Goal: Task Accomplishment & Management: Use online tool/utility

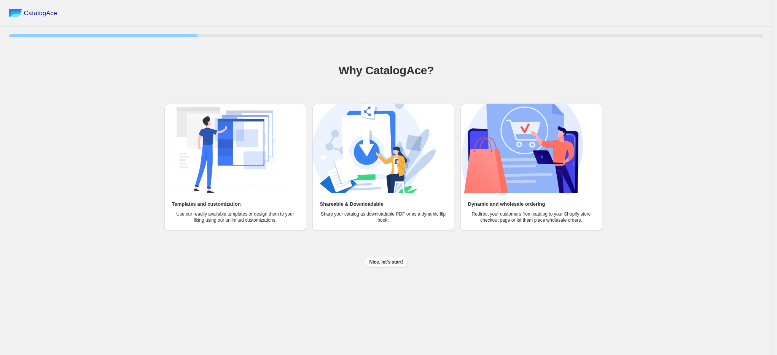
click at [381, 266] on button "Nice, let's start!" at bounding box center [386, 262] width 43 height 11
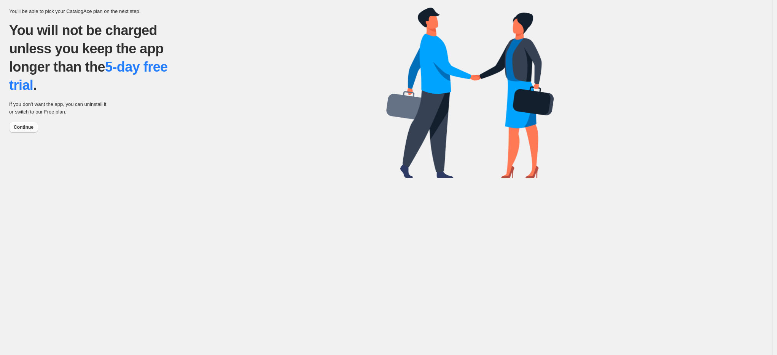
click at [29, 131] on button "Continue" at bounding box center [23, 127] width 29 height 11
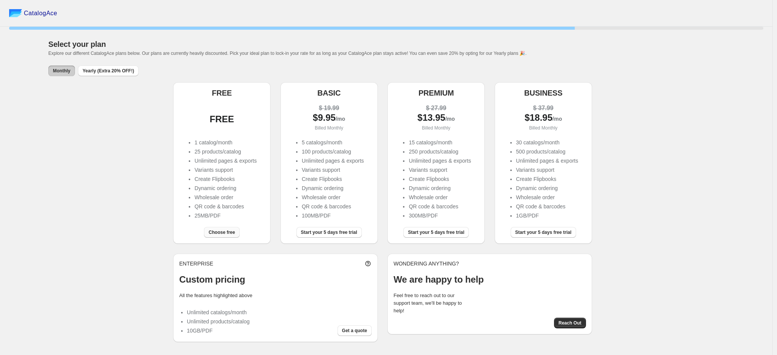
click at [230, 235] on span "Choose free" at bounding box center [222, 232] width 26 height 6
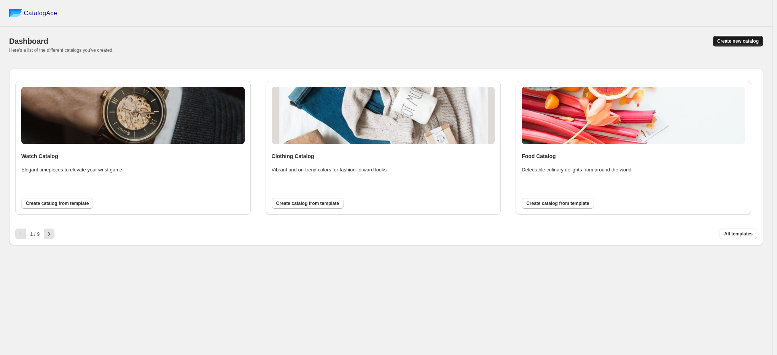
click at [731, 38] on span "Create new catalog" at bounding box center [738, 41] width 41 height 6
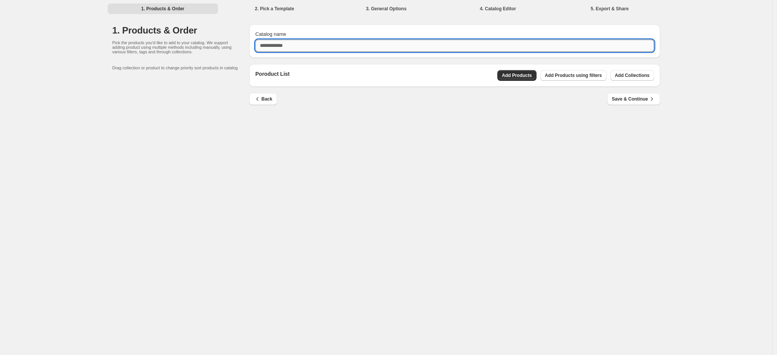
click at [313, 42] on input "Catalog name" at bounding box center [454, 46] width 399 height 12
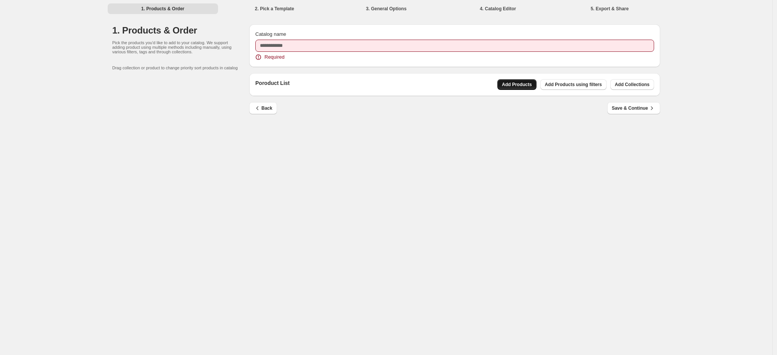
click at [509, 75] on div "Poroduct List Add Products Add Products using filters Add Collections" at bounding box center [454, 84] width 411 height 23
click at [507, 84] on span "Add Products" at bounding box center [517, 84] width 30 height 6
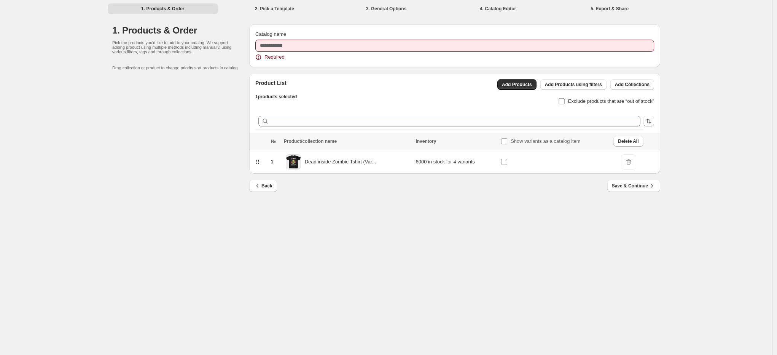
click at [303, 38] on div "Catalog name Required" at bounding box center [454, 45] width 399 height 30
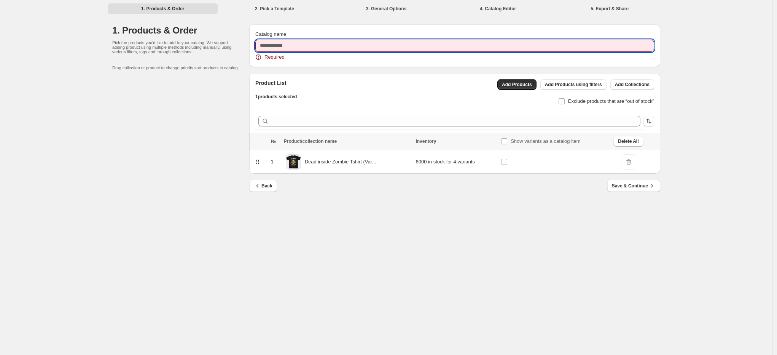
click at [304, 46] on input "Catalog name" at bounding box center [454, 46] width 399 height 12
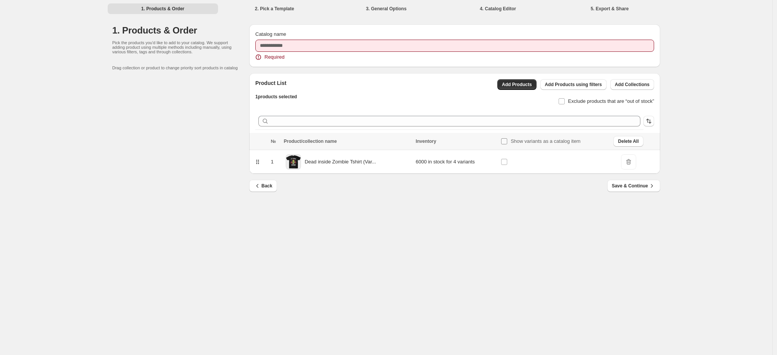
click at [581, 143] on span "Show variants as a catalog item" at bounding box center [546, 141] width 70 height 6
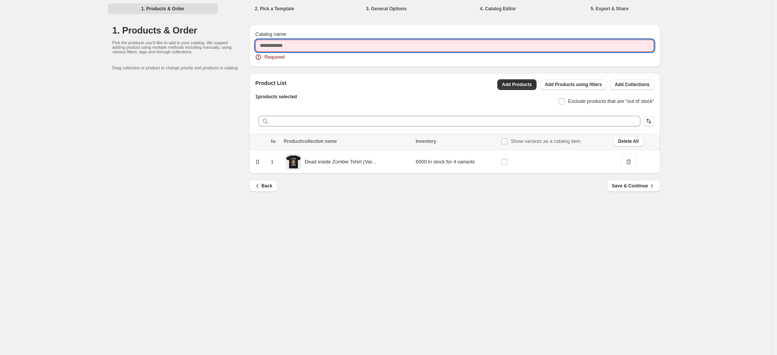
click at [309, 48] on input "Catalog name" at bounding box center [454, 46] width 399 height 12
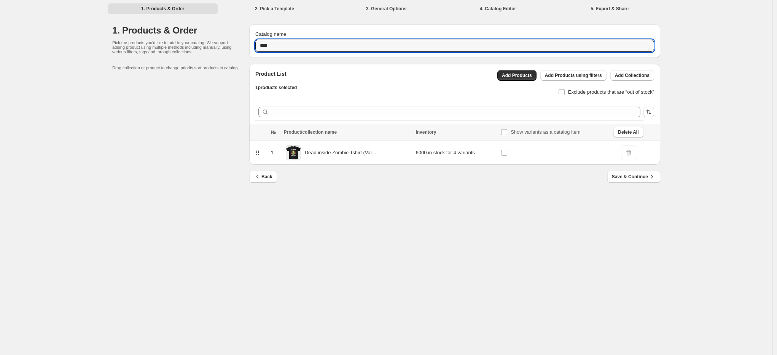
type input "****"
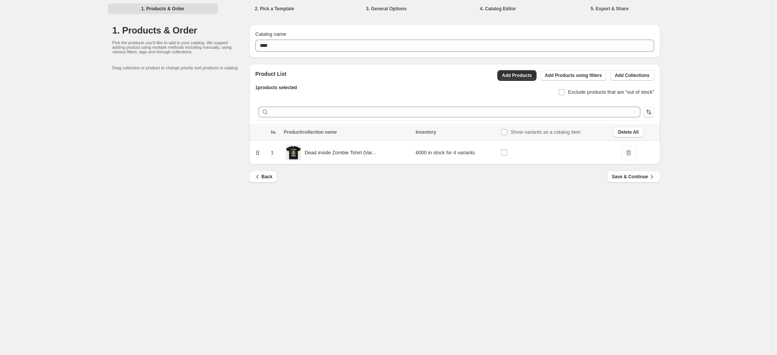
click at [529, 229] on div "1. Products & Order 2. Pick a Template 3. General Options 4. Catalog Editor 5. …" at bounding box center [386, 177] width 773 height 355
click at [568, 77] on span "Add Products using filters" at bounding box center [573, 75] width 57 height 6
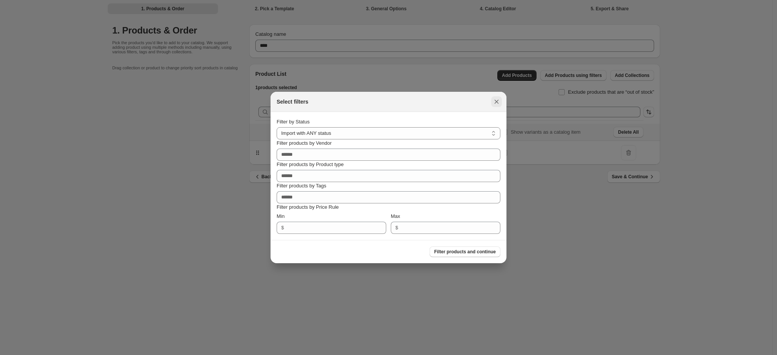
click at [497, 100] on icon ":rm:" at bounding box center [497, 102] width 8 height 8
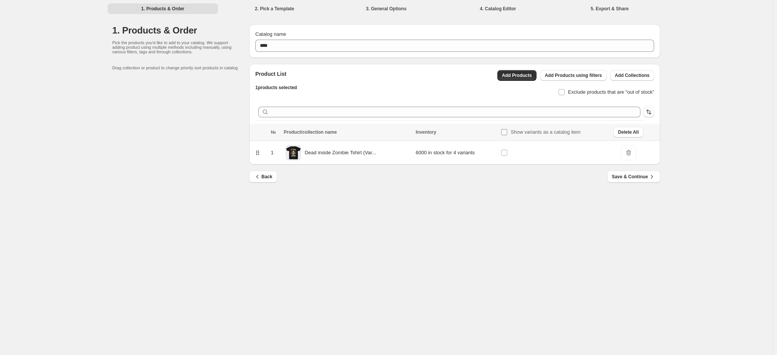
click at [540, 131] on span "Show variants as a catalog item" at bounding box center [546, 132] width 70 height 6
click at [622, 181] on button "Save & Continue" at bounding box center [634, 177] width 53 height 12
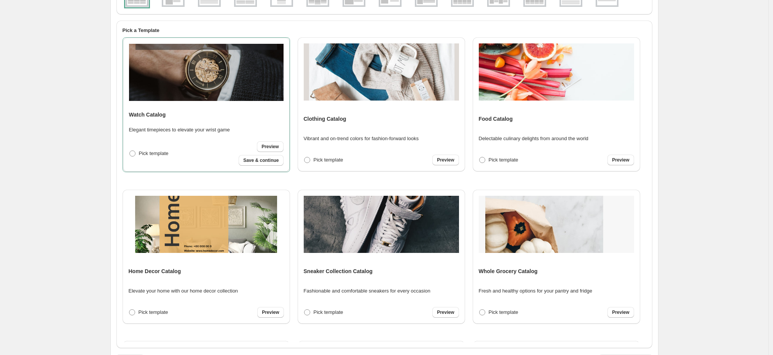
scroll to position [145, 0]
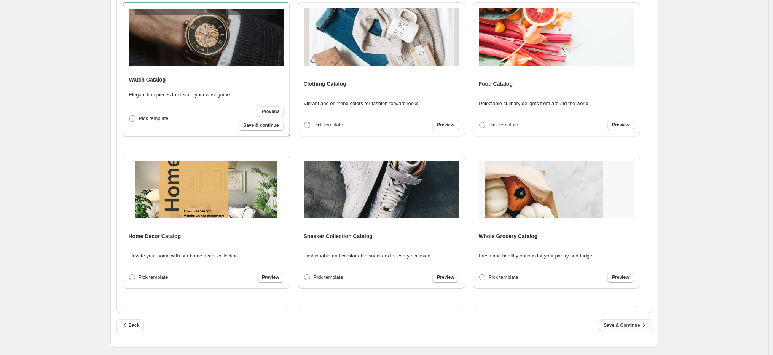
click at [629, 326] on span "Save & Continue" at bounding box center [626, 325] width 44 height 8
select select "**********"
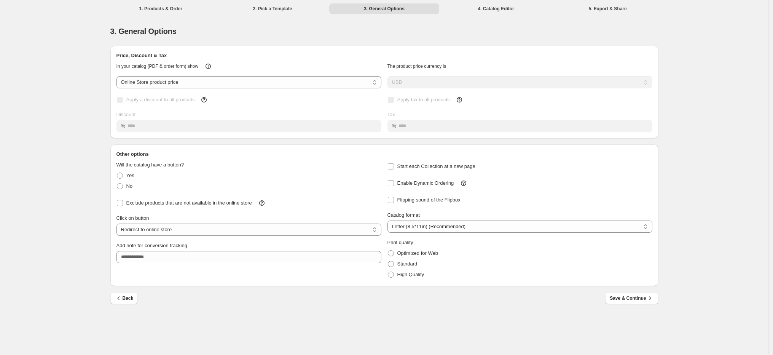
scroll to position [0, 0]
click at [626, 298] on span "Save & Continue" at bounding box center [634, 298] width 44 height 8
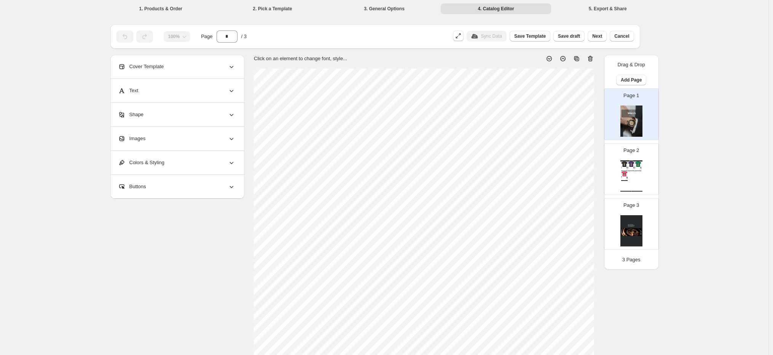
scroll to position [226, 0]
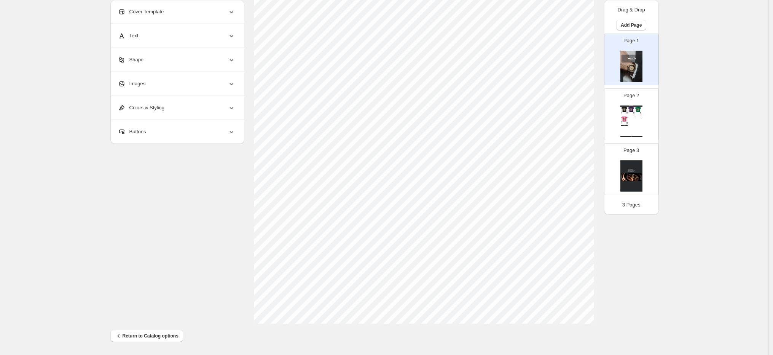
click at [622, 117] on div "Watch Catalog Dead inside Zombie Tshirt (Variants) - Black Kawaii zombie. A cut…" at bounding box center [631, 120] width 22 height 31
type input "*"
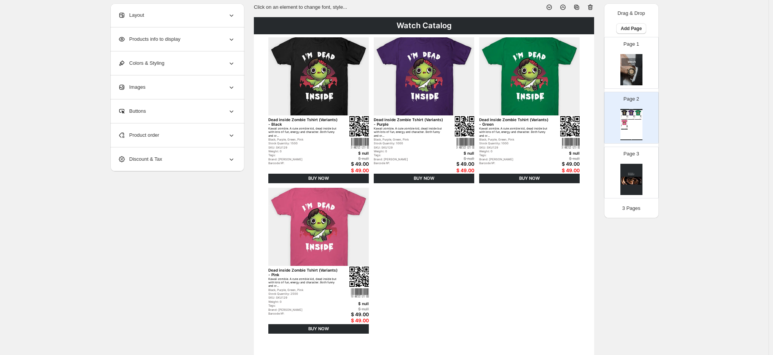
scroll to position [56, 0]
